Goal: Information Seeking & Learning: Learn about a topic

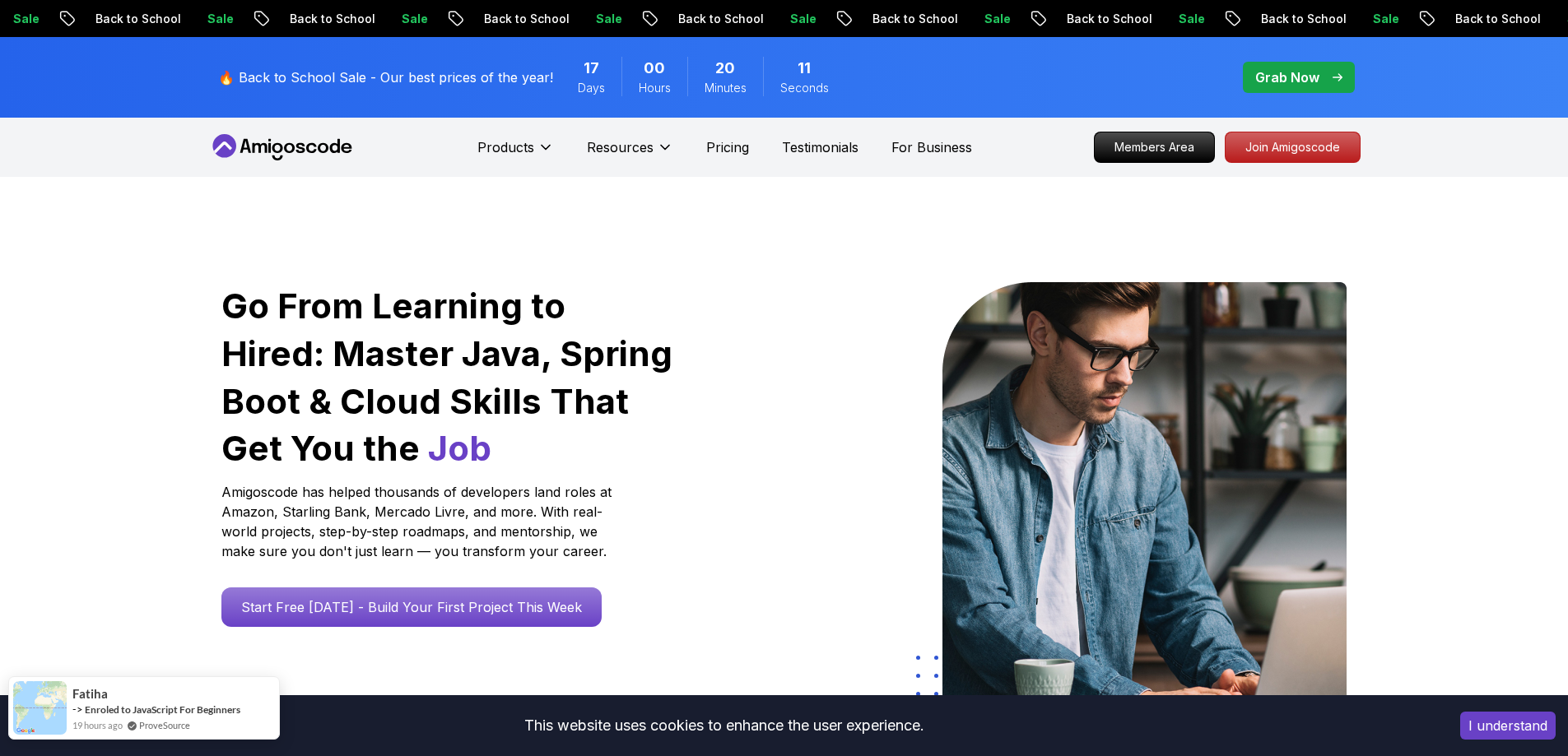
click at [146, 701] on div "Fatiha" at bounding box center [156, 692] width 168 height 18
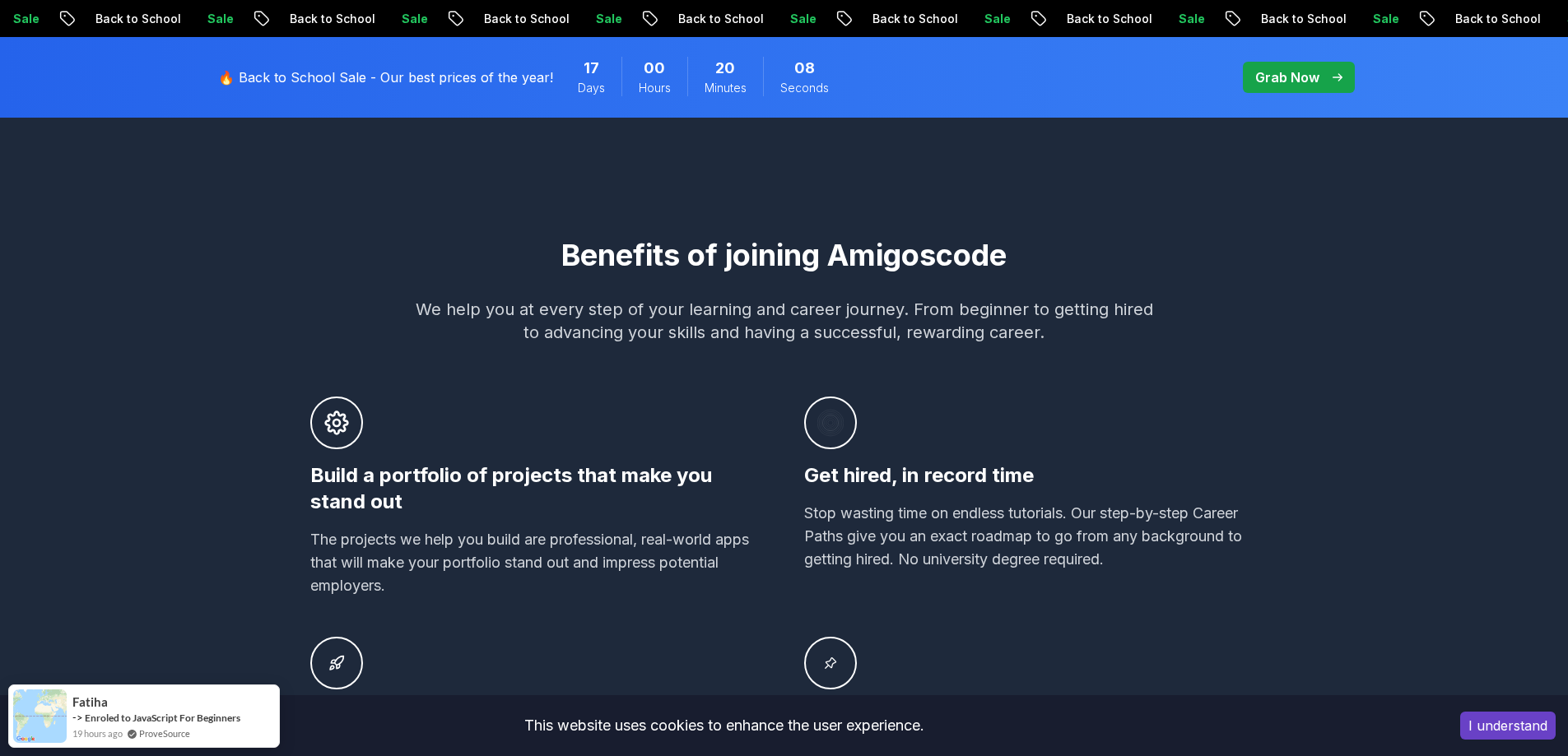
scroll to position [1152, 0]
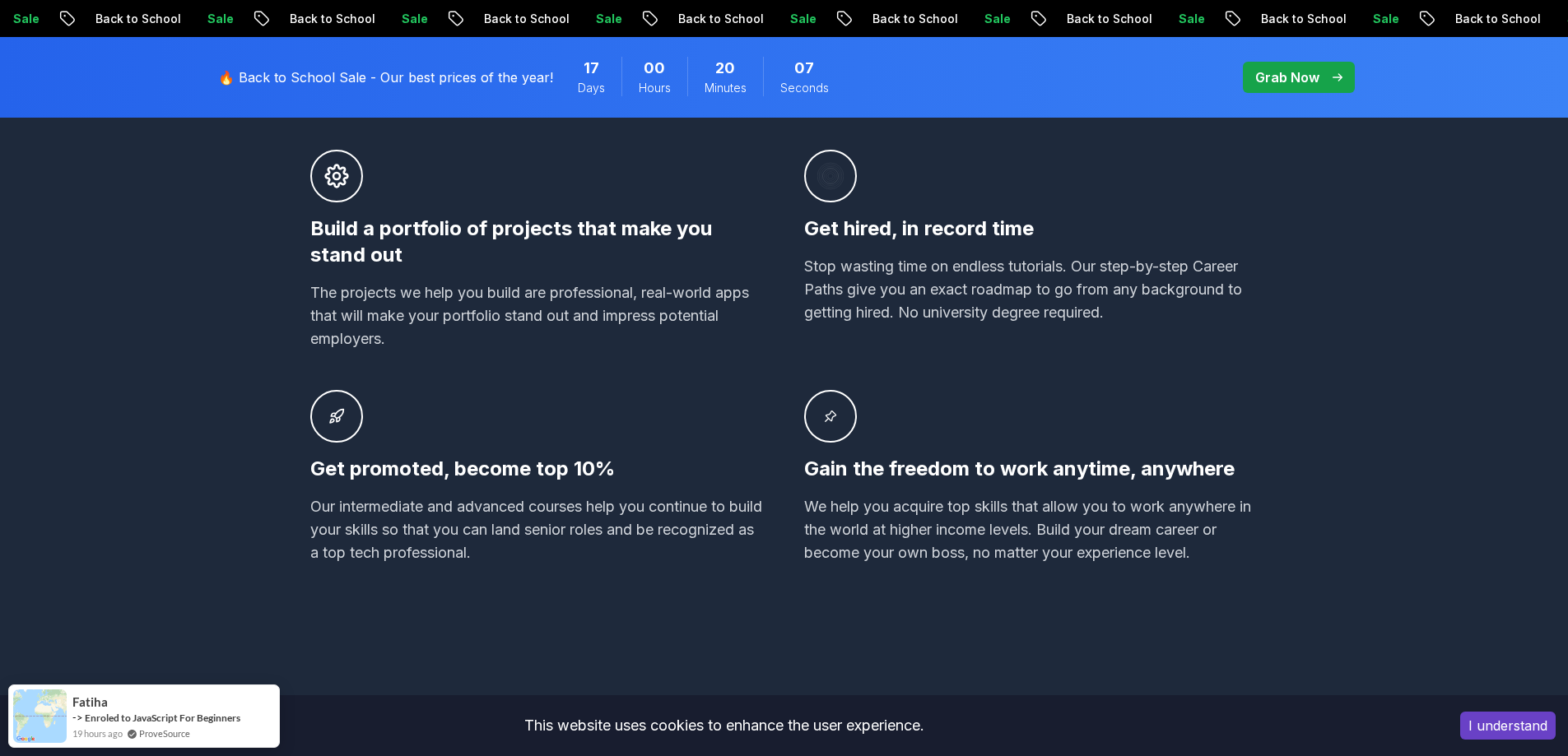
click at [1501, 729] on button "I understand" at bounding box center [1507, 726] width 95 height 28
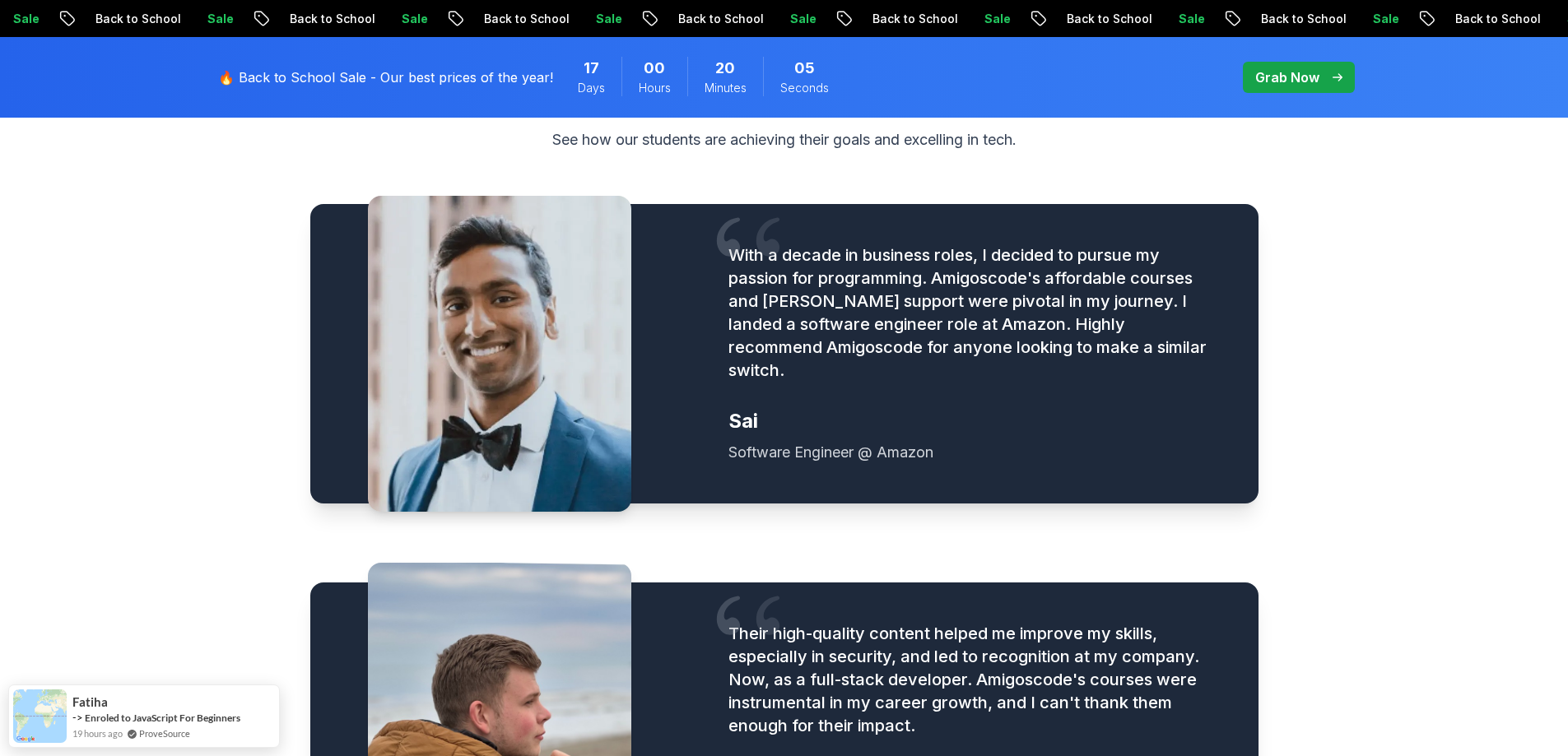
scroll to position [2058, 0]
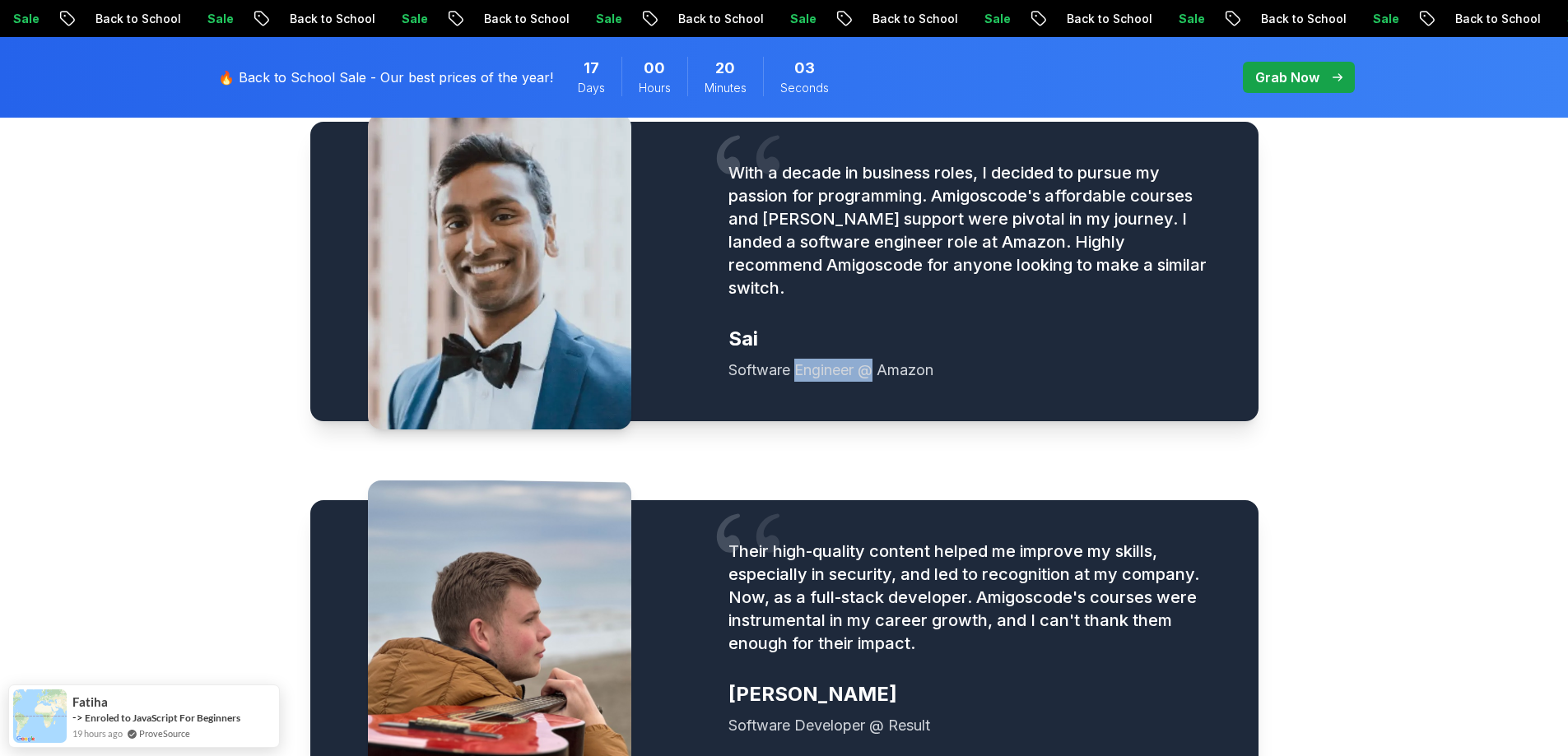
drag, startPoint x: 795, startPoint y: 335, endPoint x: 862, endPoint y: 382, distance: 81.8
click at [877, 342] on figcaption "Sai Software Engineer @ Amazon" at bounding box center [973, 354] width 490 height 56
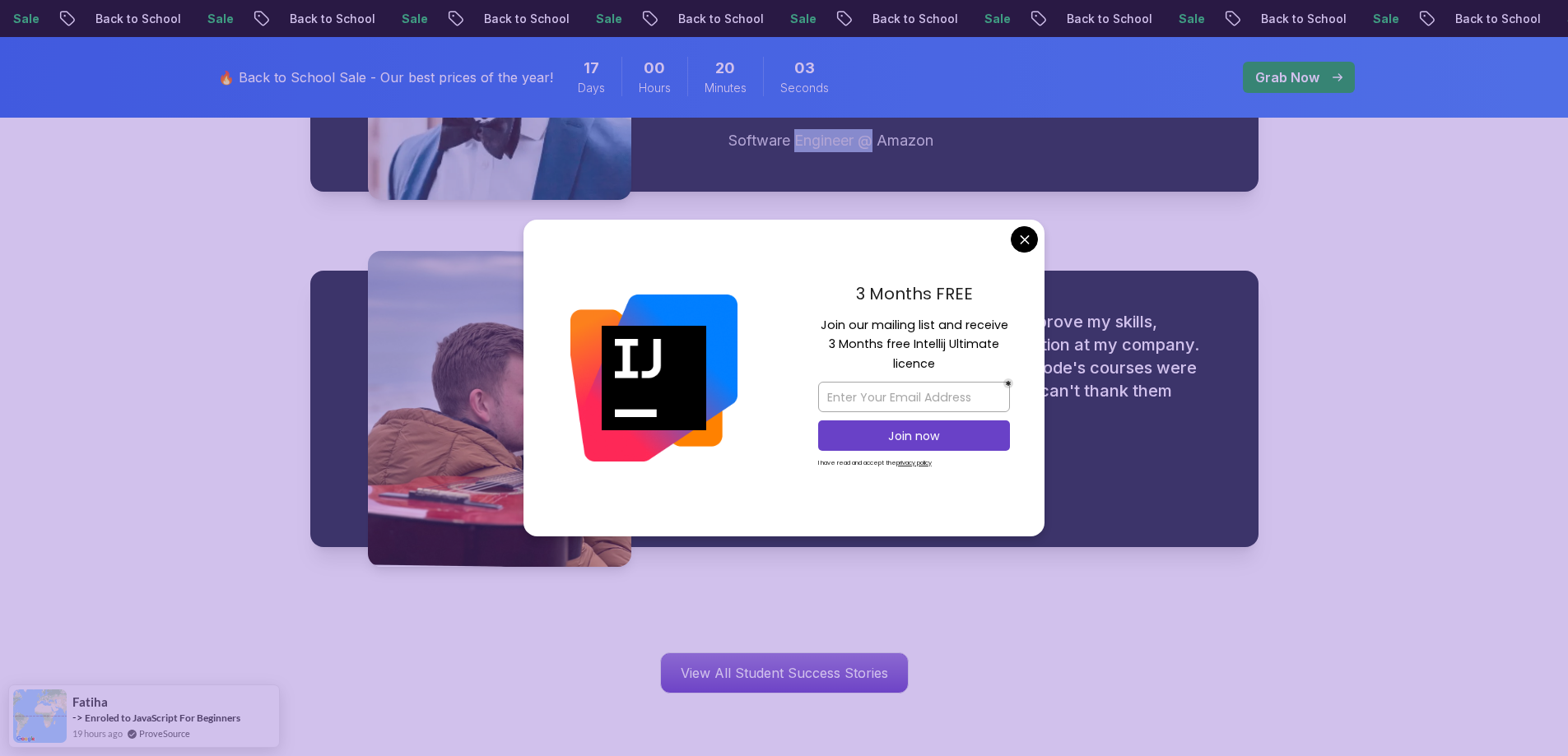
scroll to position [2305, 0]
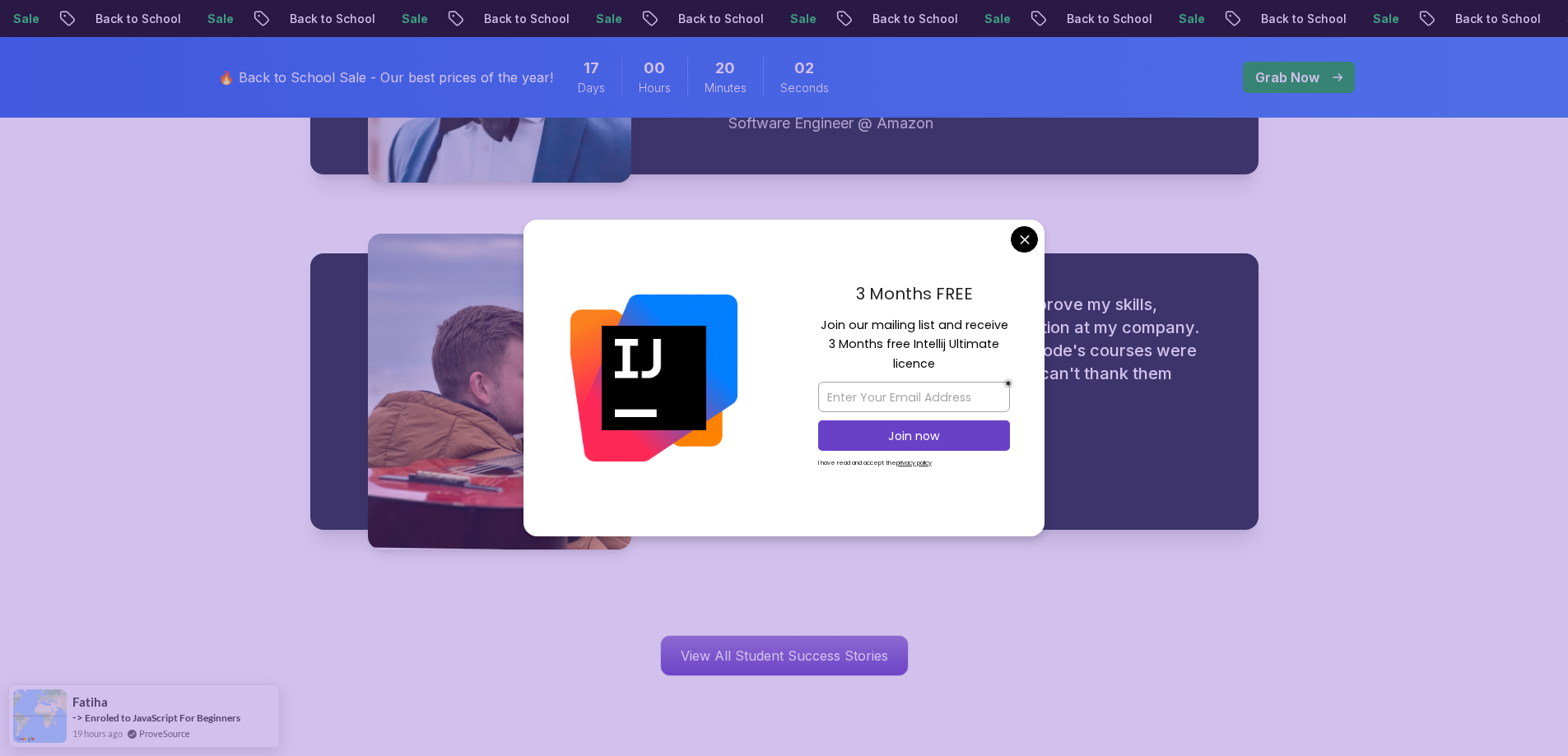
click at [1010, 233] on div "3 Months FREE Join our mailing list and receive 3 Months free Intellij Ultimate…" at bounding box center [914, 378] width 261 height 318
click at [1013, 251] on div "3 Months FREE Join our mailing list and receive 3 Months free Intellij Ultimate…" at bounding box center [914, 378] width 261 height 318
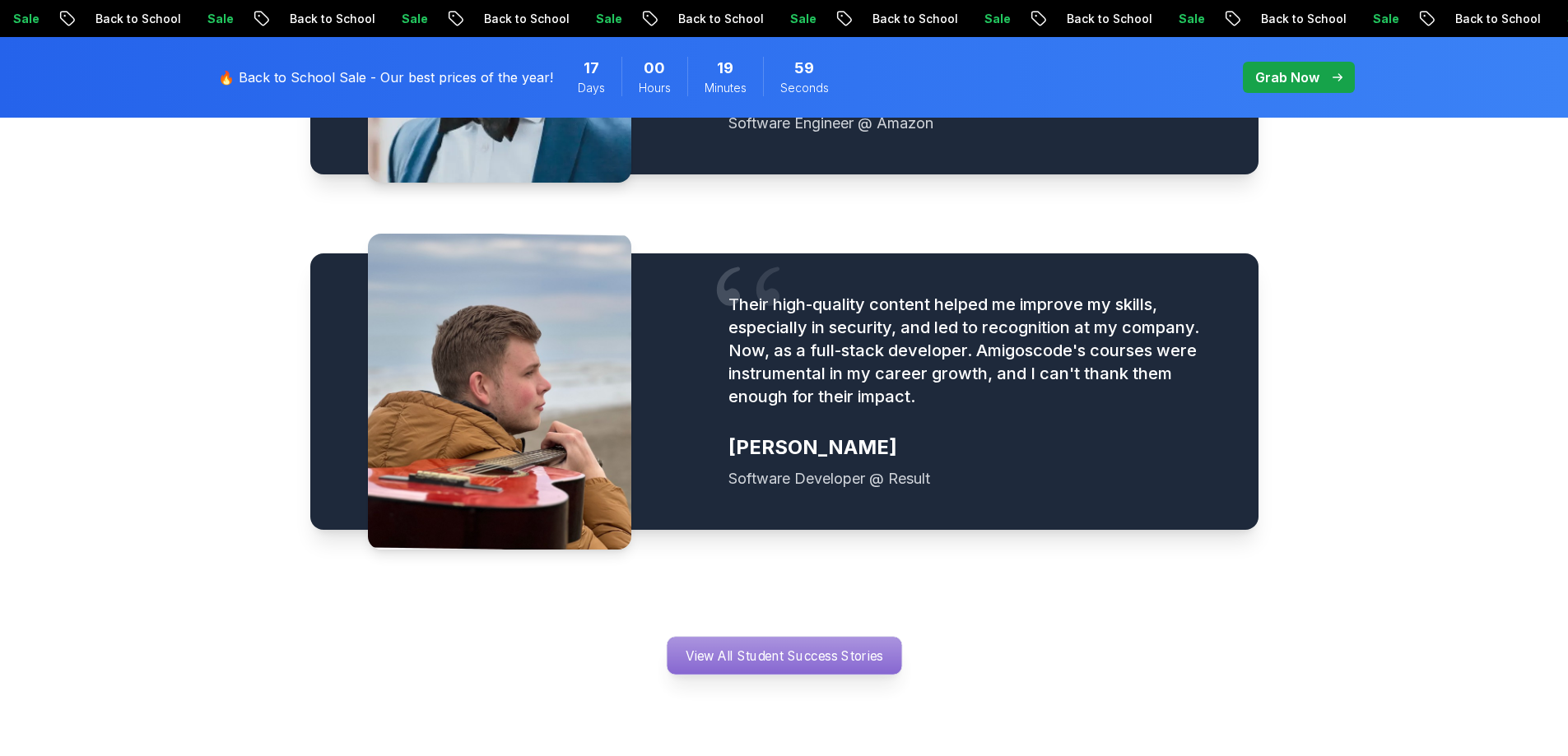
click at [787, 637] on p "View All Student Success Stories" at bounding box center [784, 655] width 234 height 38
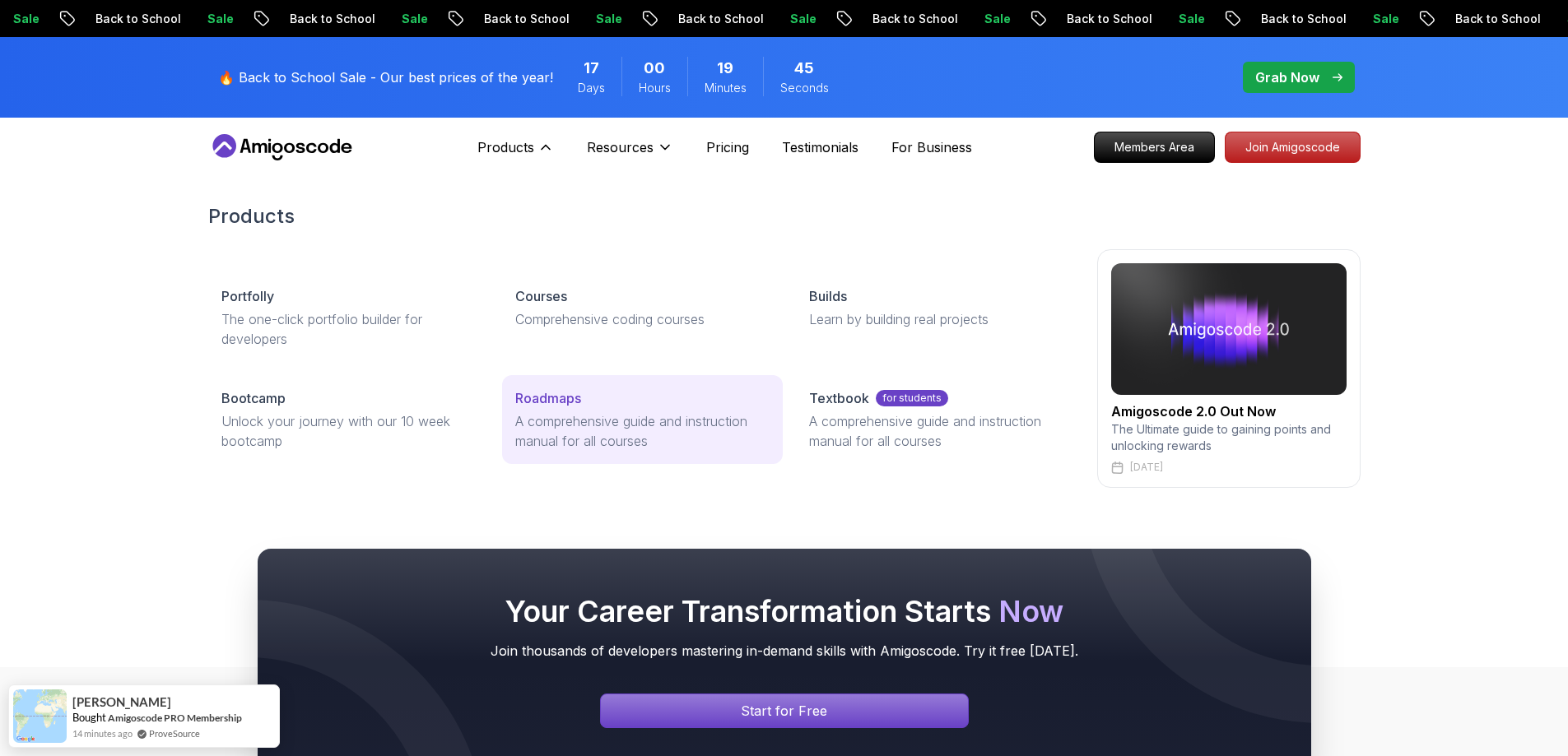
click at [554, 408] on link "Roadmaps A comprehensive guide and instruction manual for all courses" at bounding box center [642, 420] width 281 height 89
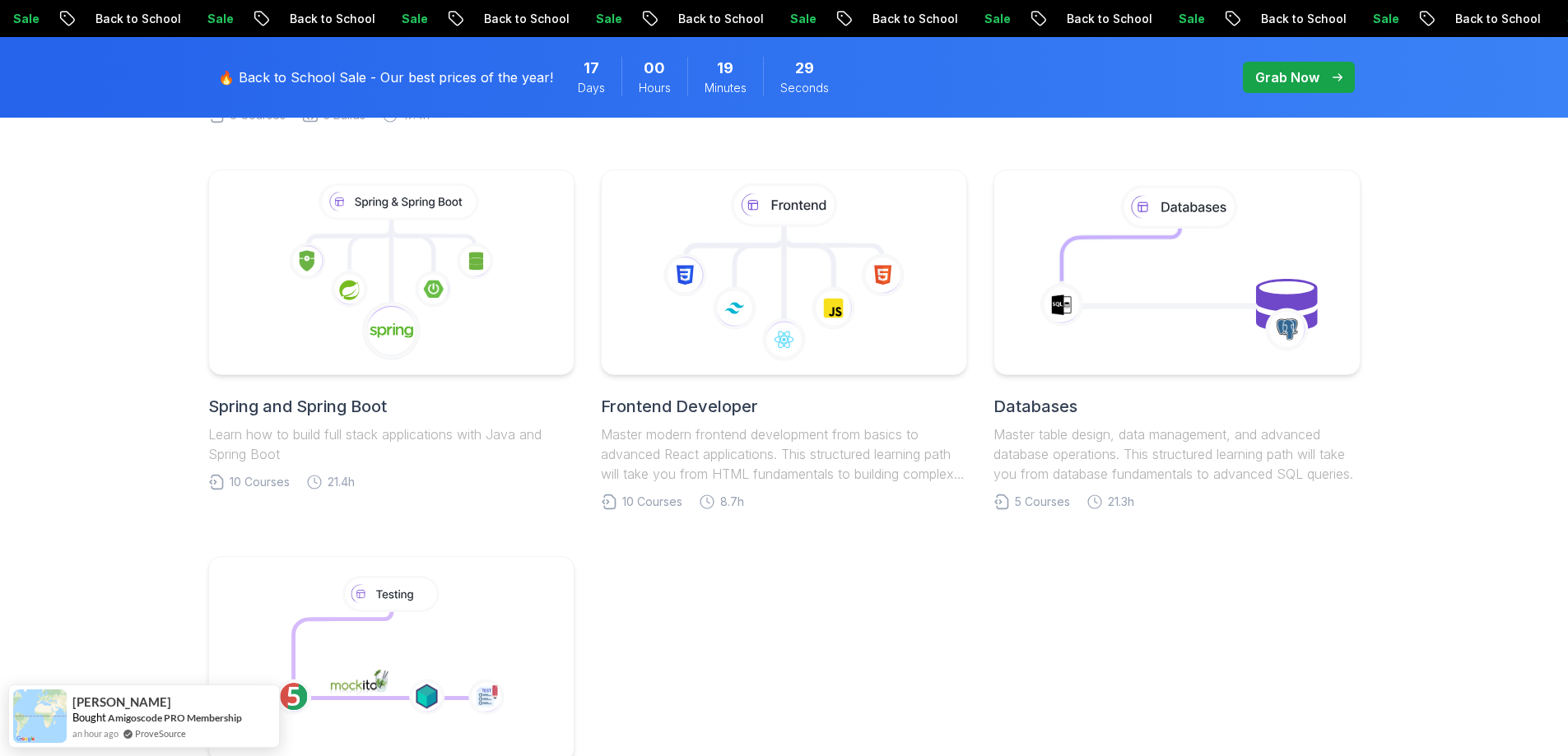
scroll to position [740, 0]
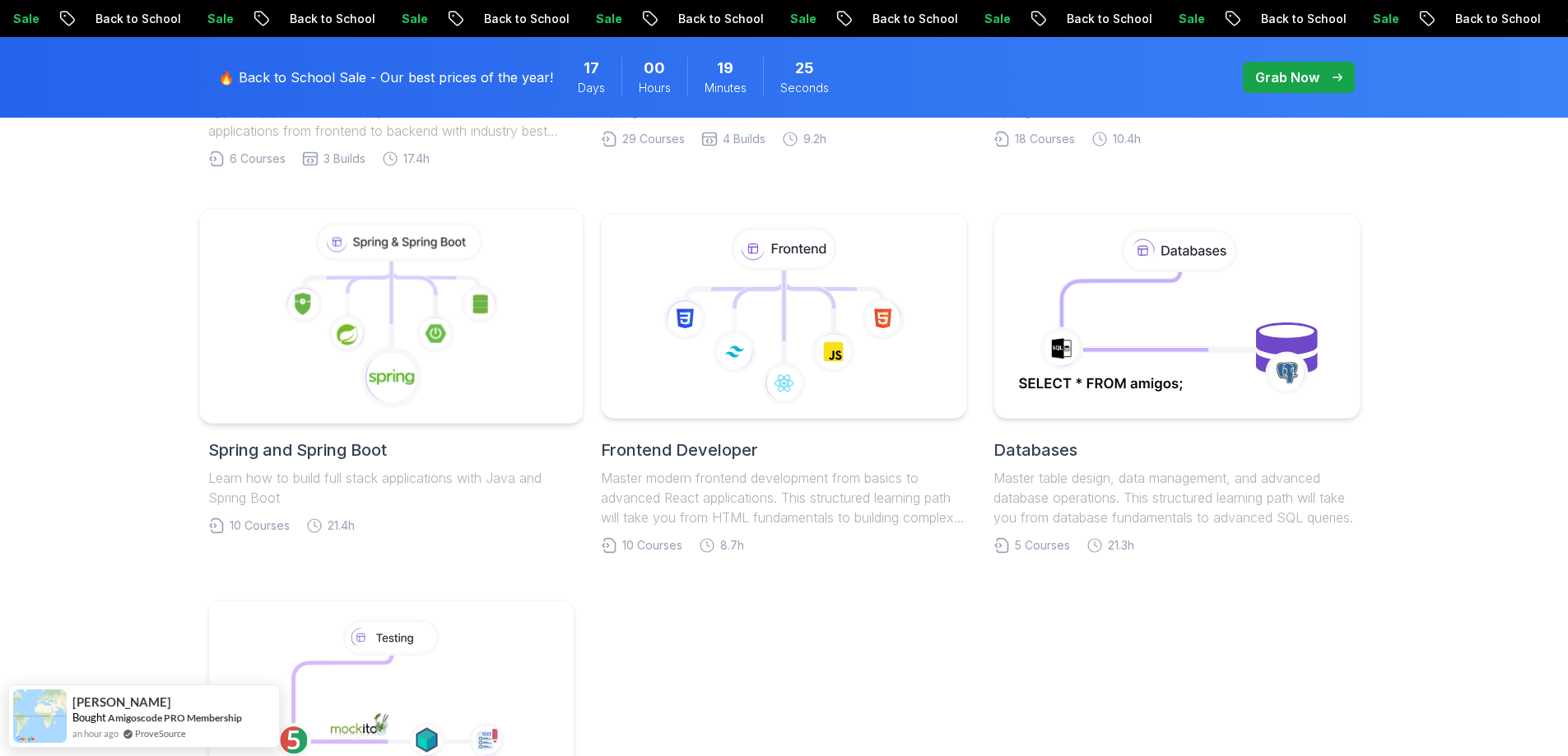
click at [352, 375] on icon at bounding box center [390, 317] width 355 height 186
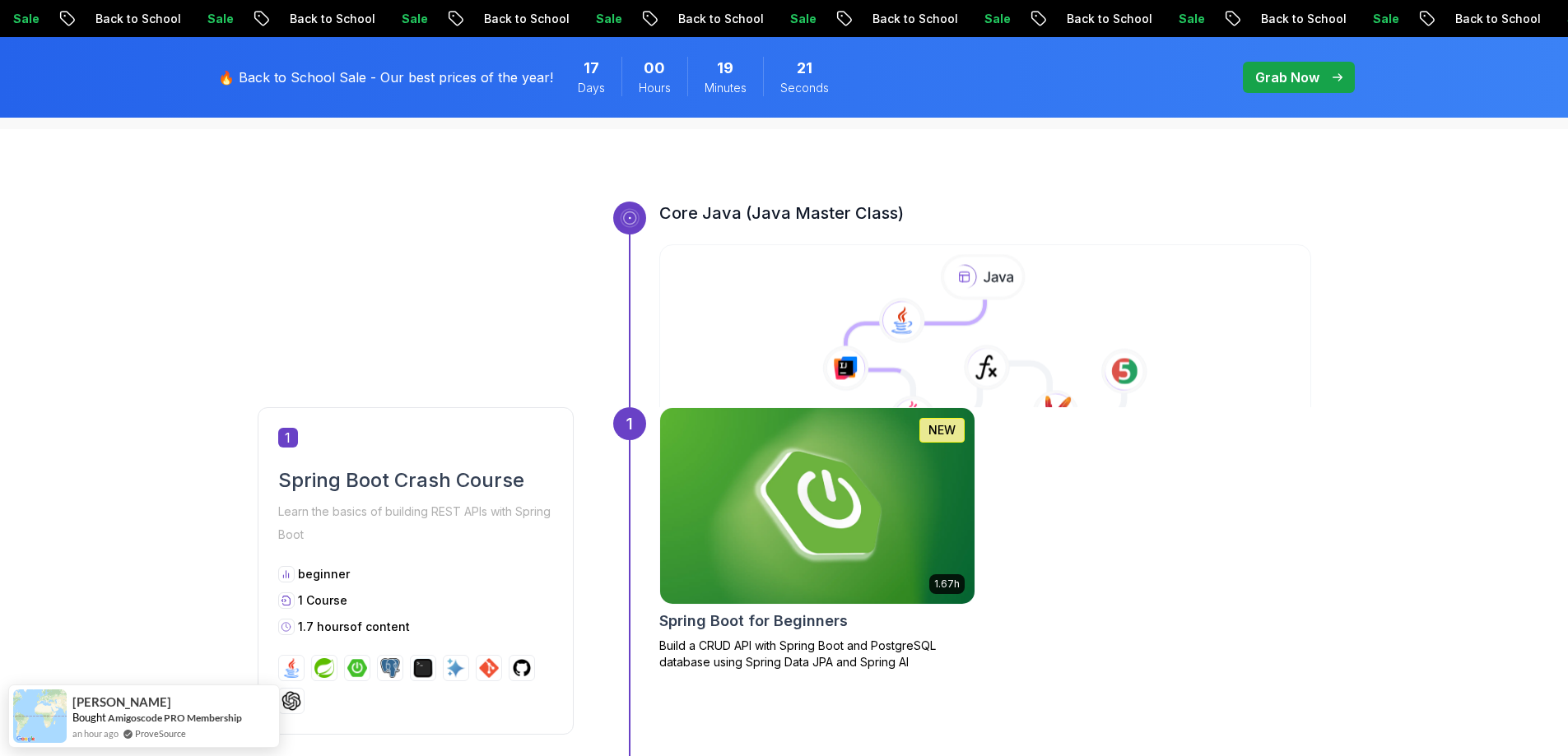
scroll to position [740, 0]
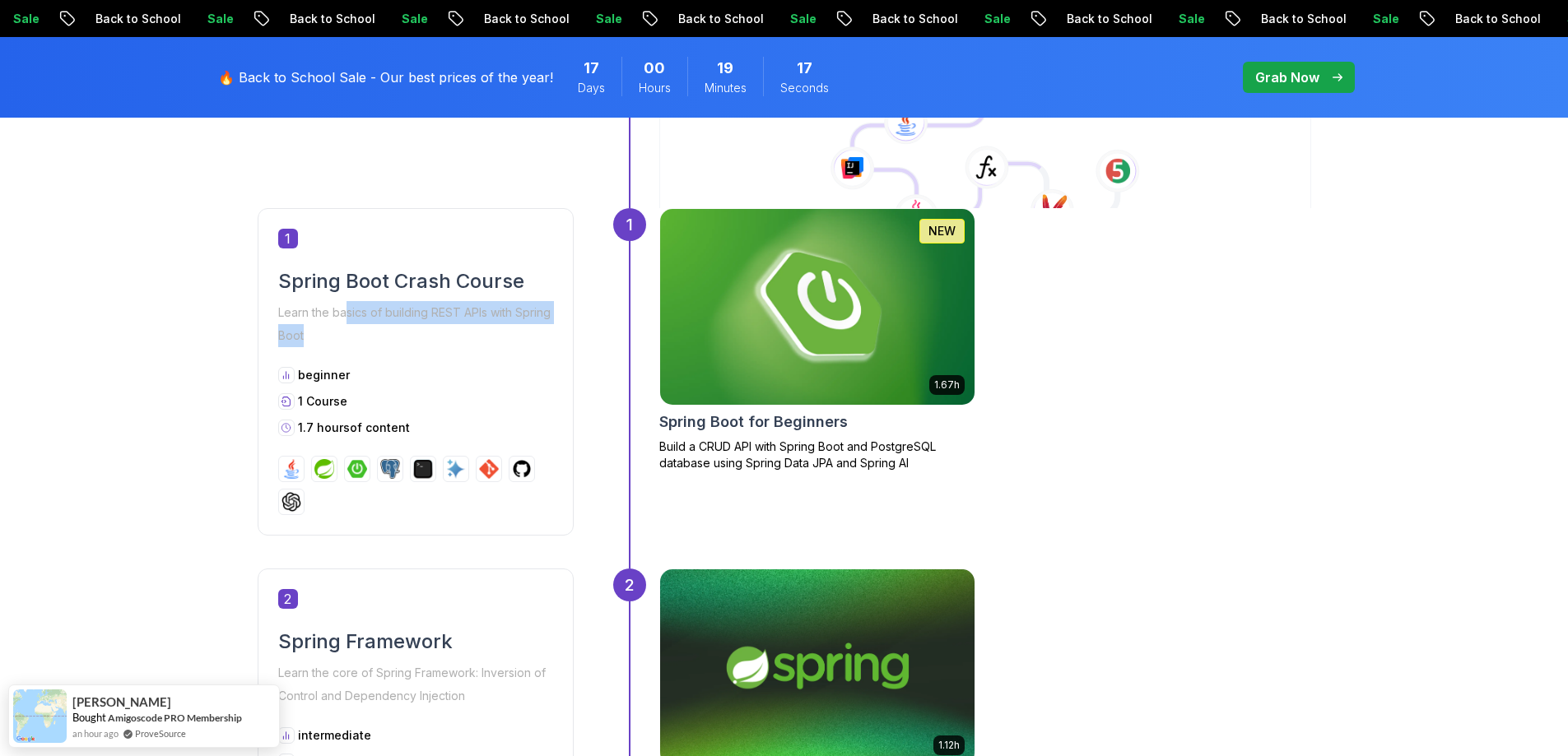
drag, startPoint x: 346, startPoint y: 316, endPoint x: 487, endPoint y: 344, distance: 143.8
click at [493, 341] on p "Learn the basics of building REST APIs with Spring Boot" at bounding box center [415, 324] width 275 height 46
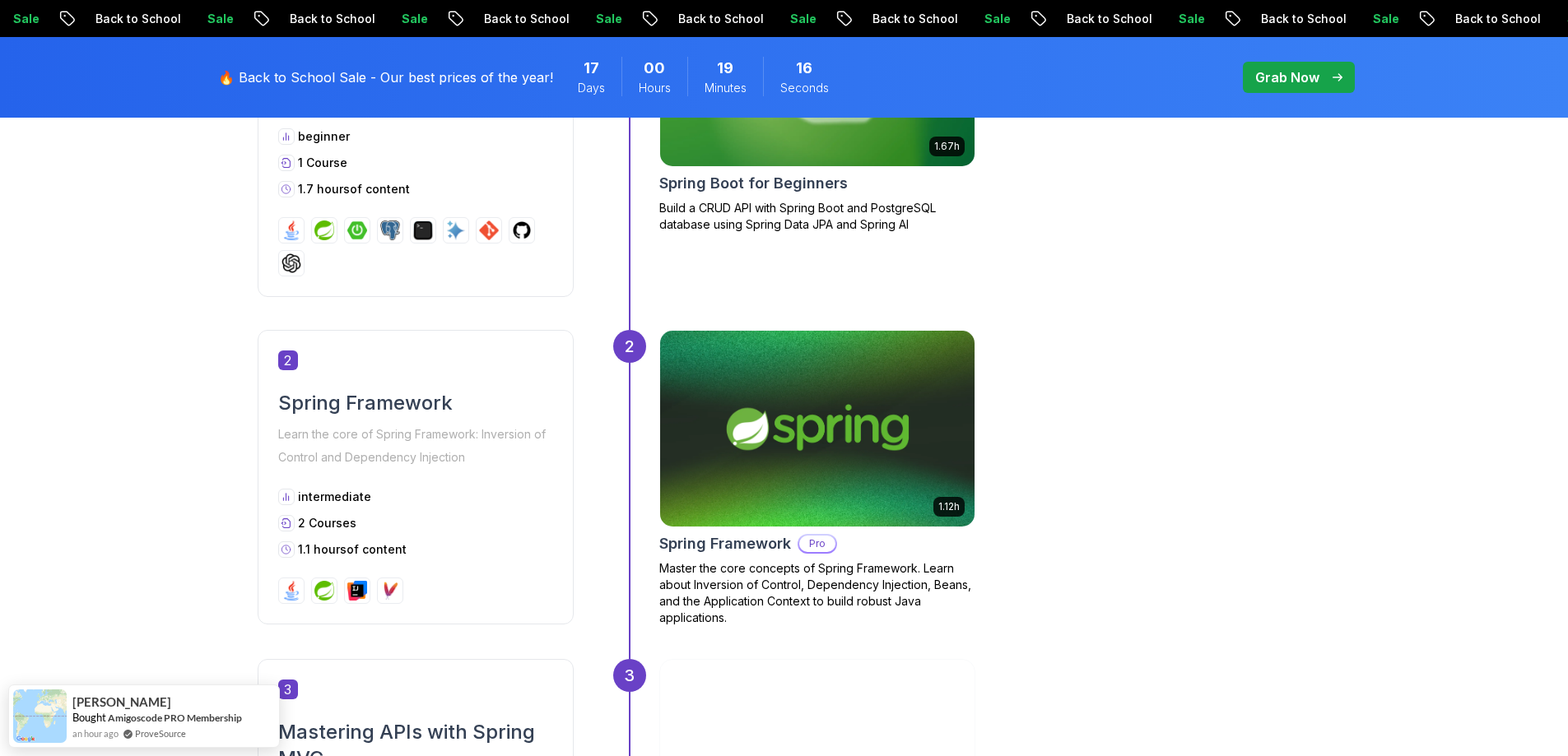
scroll to position [988, 0]
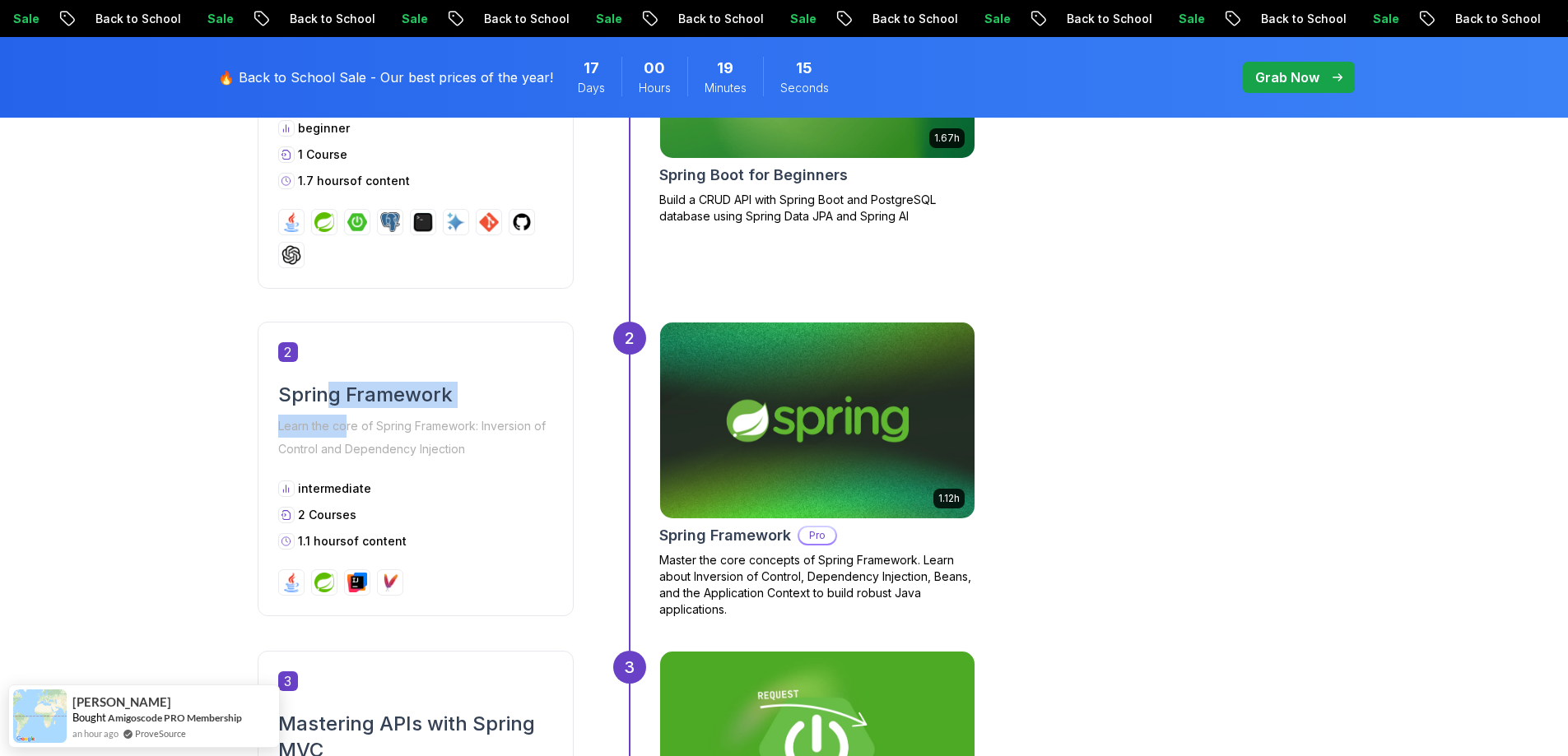
drag, startPoint x: 323, startPoint y: 391, endPoint x: 348, endPoint y: 437, distance: 52.4
click at [348, 437] on div "Spring Framework Learn the core of Spring Framework: Inversion of Control and D…" at bounding box center [415, 422] width 275 height 79
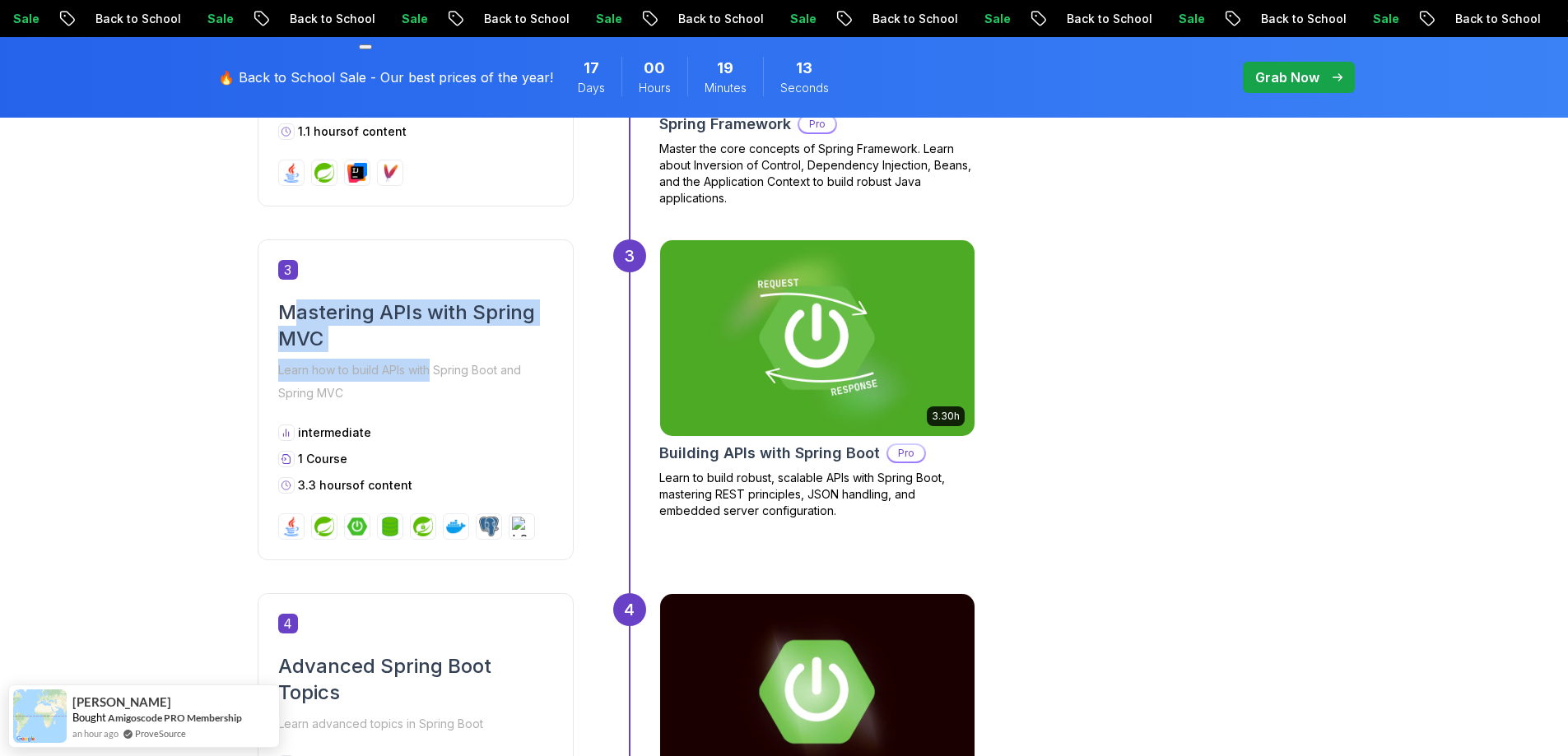
drag, startPoint x: 431, startPoint y: 360, endPoint x: 557, endPoint y: 429, distance: 143.7
click at [592, 392] on div "3 Mastering APIs with Spring MVC Learn how to build APIs with Spring Boot and S…" at bounding box center [784, 415] width 1053 height 354
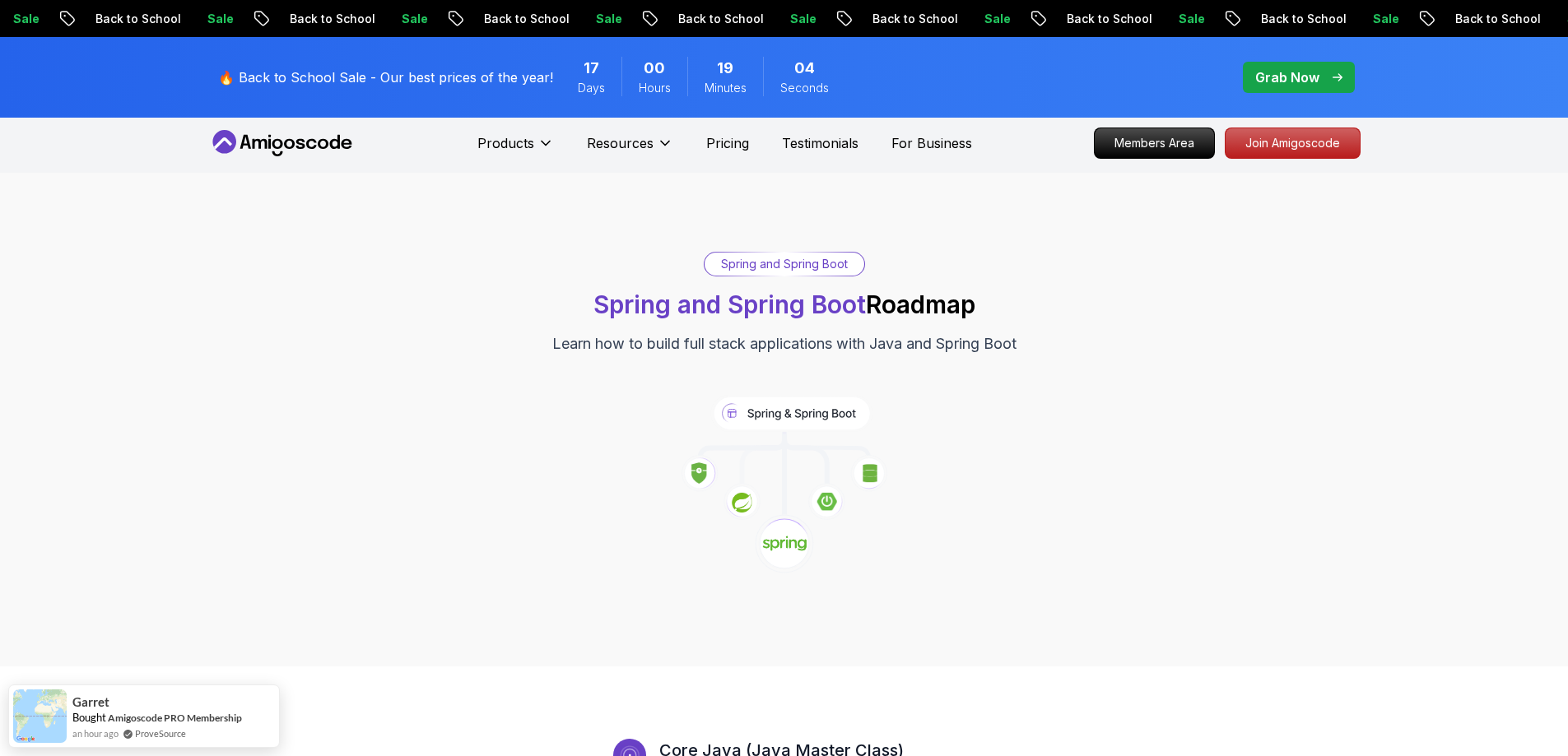
scroll to position [0, 0]
